Goal: Navigation & Orientation: Find specific page/section

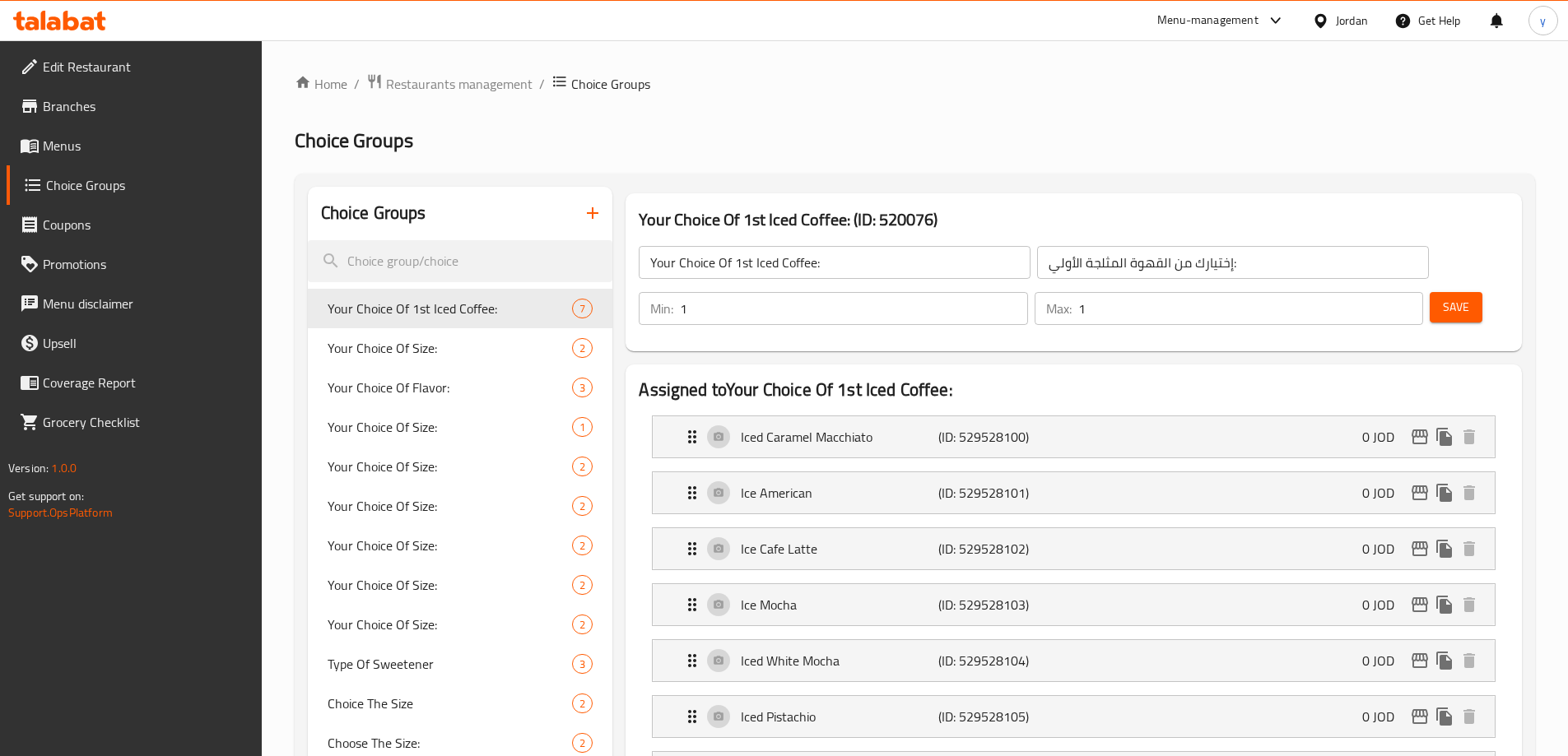
click at [1325, 16] on icon at bounding box center [1320, 21] width 17 height 17
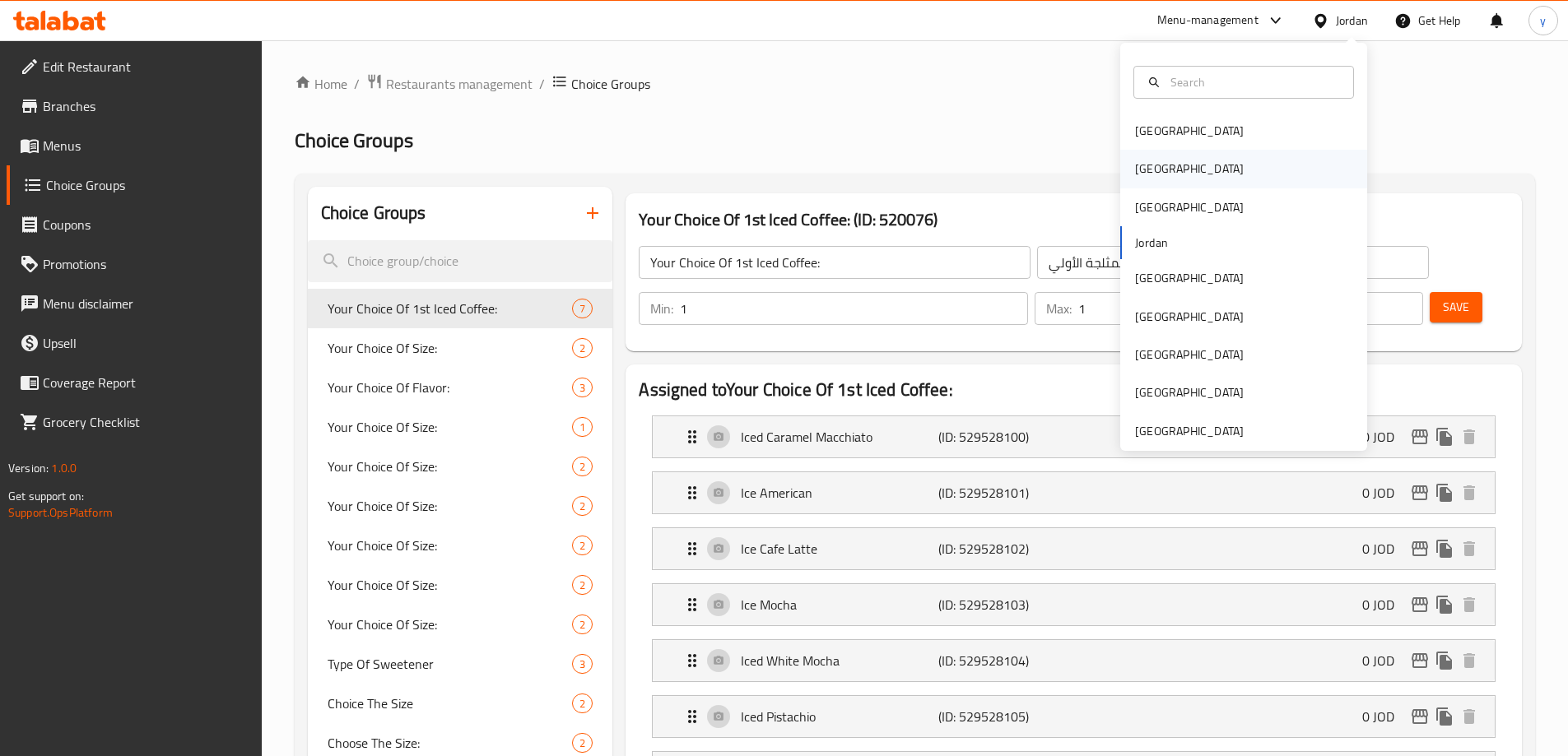
click at [1159, 177] on div "[GEOGRAPHIC_DATA]" at bounding box center [1188, 169] width 135 height 38
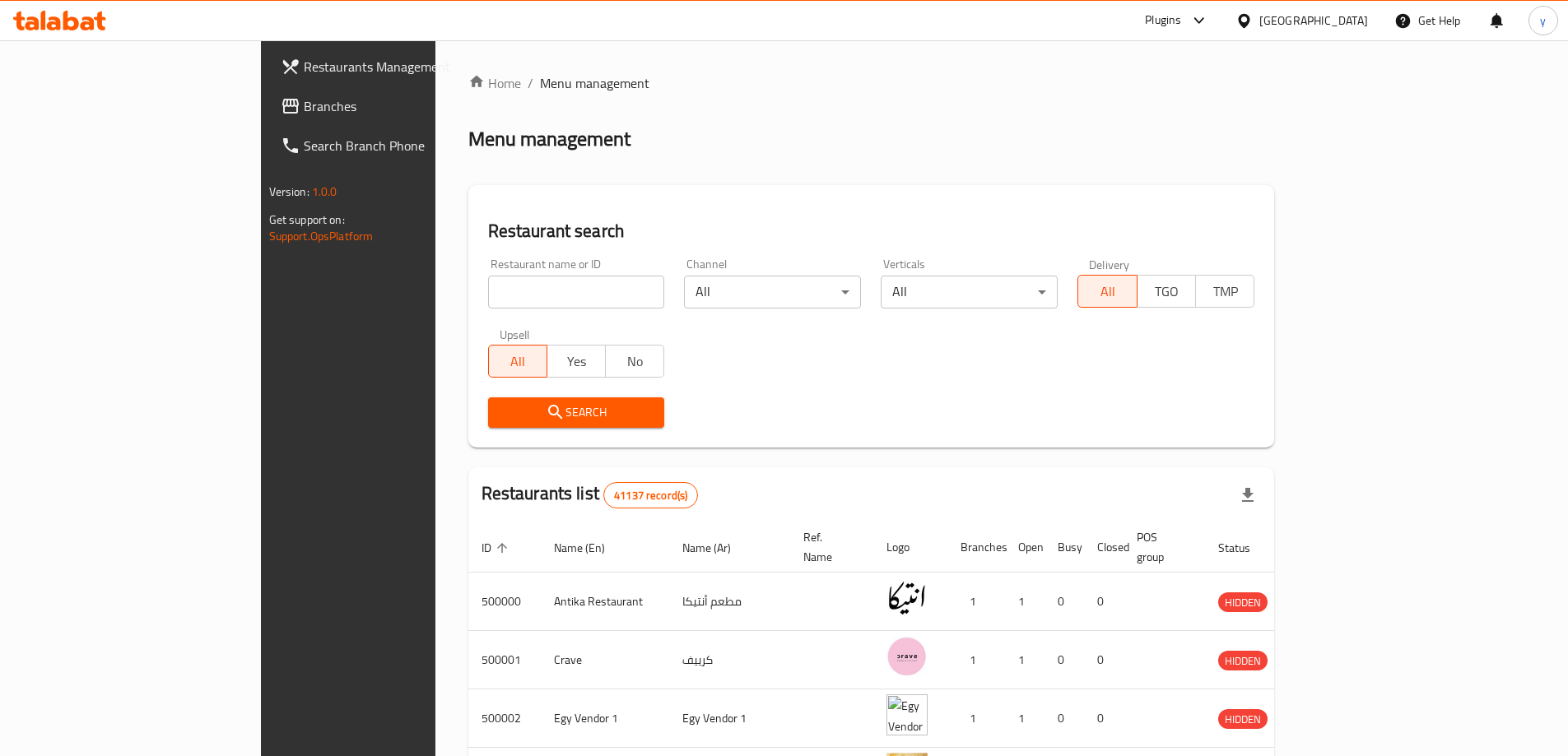
click at [303, 96] on span "Branches" at bounding box center [406, 106] width 206 height 20
click at [303, 103] on span "Branches" at bounding box center [406, 106] width 206 height 20
